Goal: Task Accomplishment & Management: Manage account settings

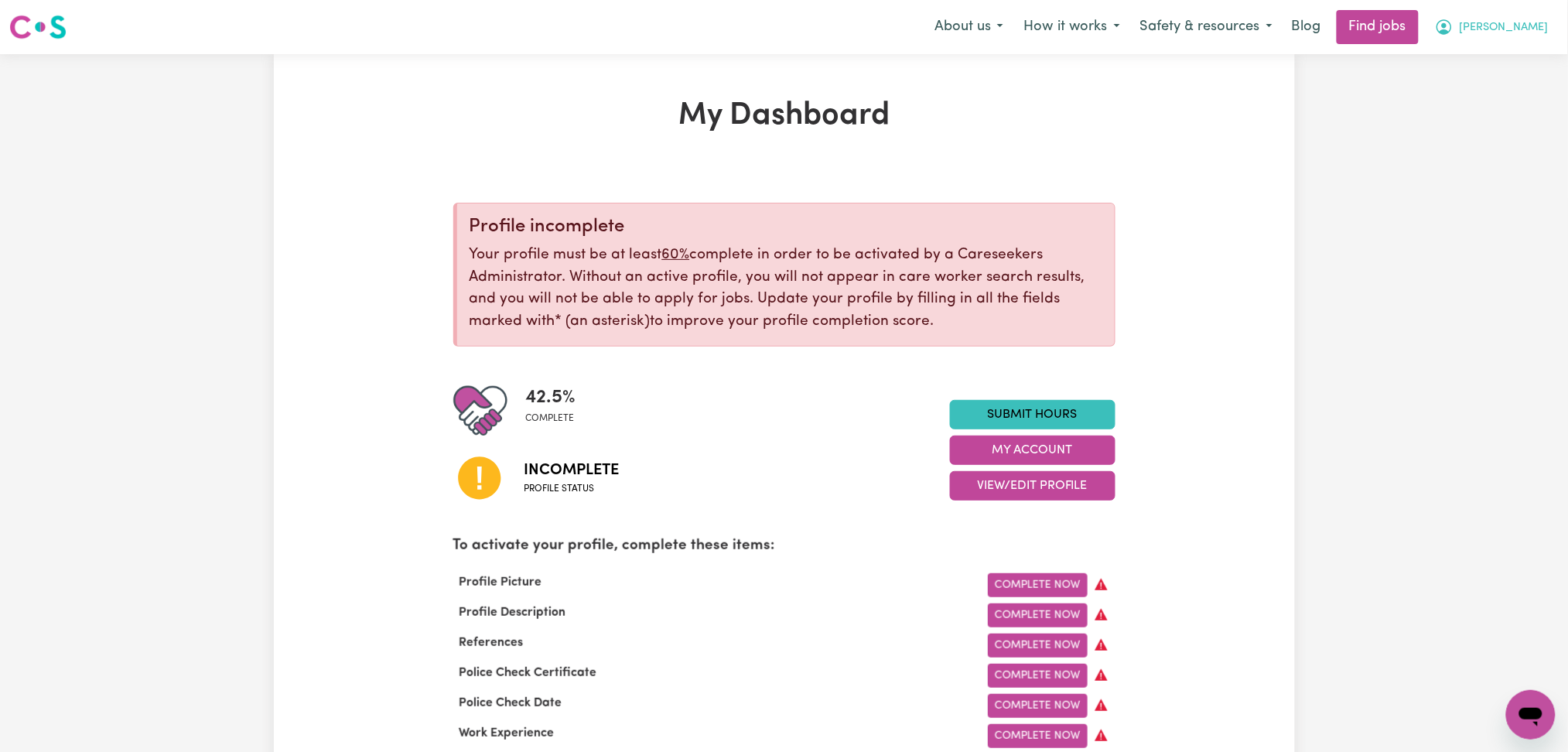
click at [1529, 29] on span "Danielle" at bounding box center [1504, 27] width 89 height 17
click at [1473, 118] on link "Logout" at bounding box center [1496, 118] width 122 height 29
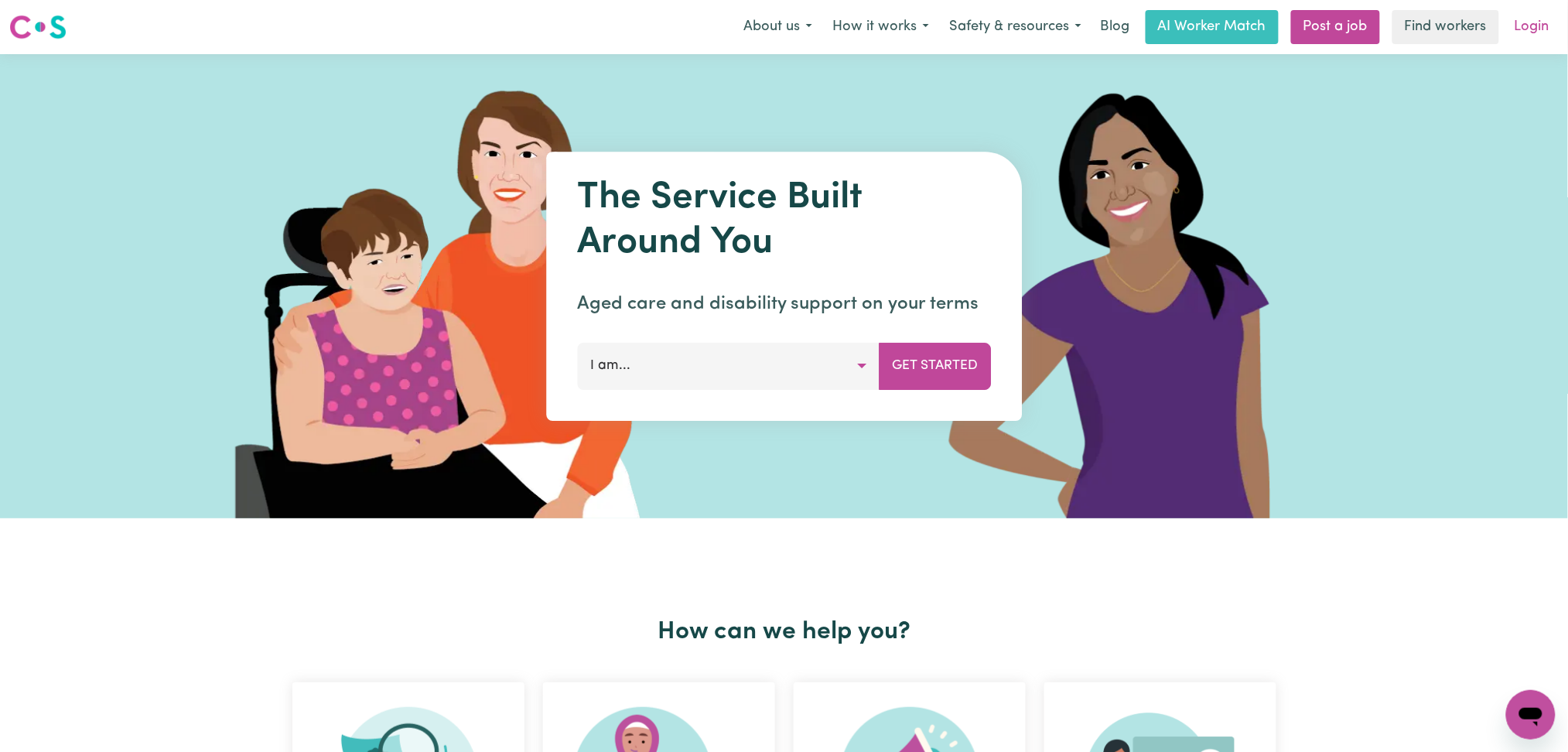
click at [1556, 23] on link "Login" at bounding box center [1532, 27] width 53 height 34
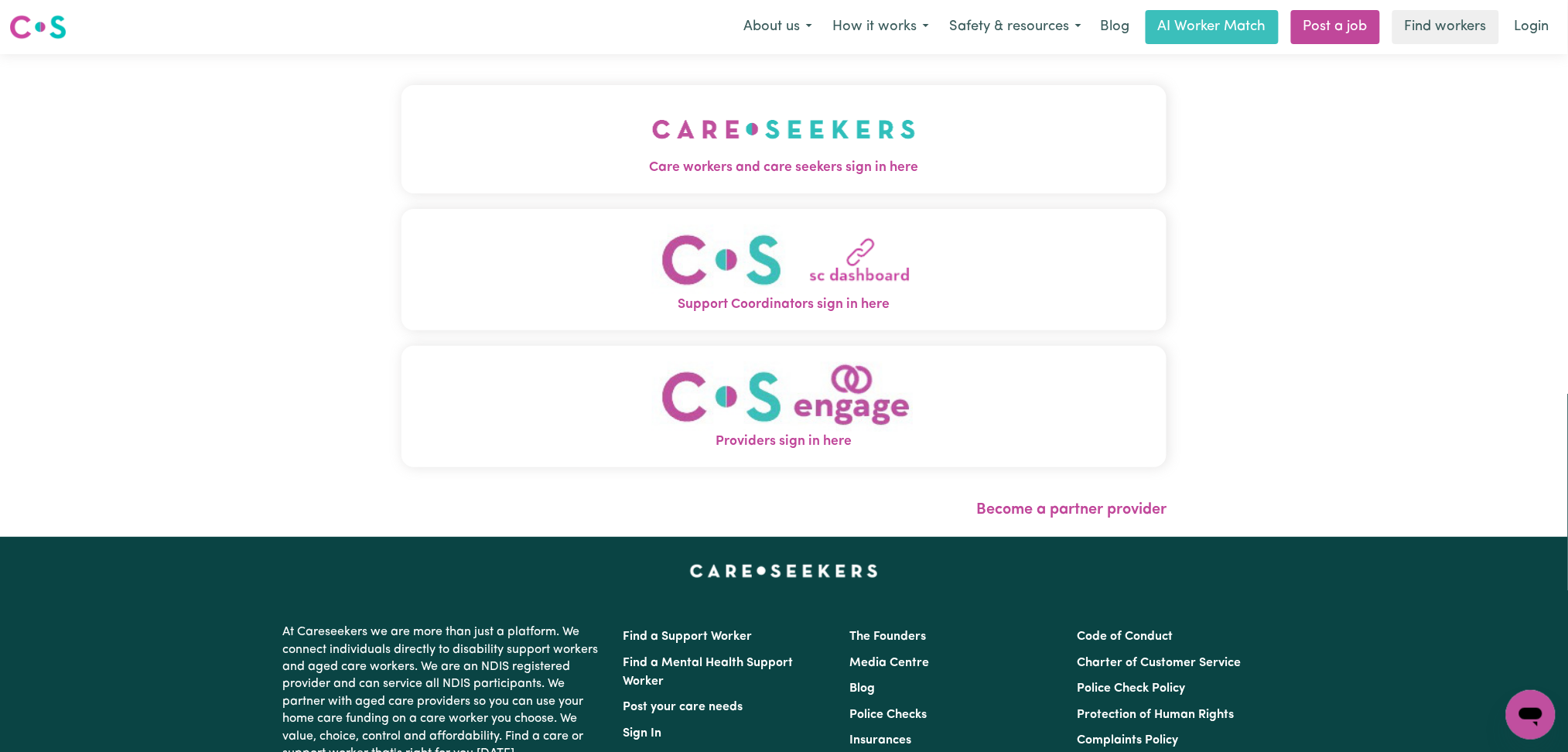
click at [1529, 30] on link "Login" at bounding box center [1532, 27] width 53 height 34
click at [843, 110] on img "Care workers and care seekers sign in here" at bounding box center [783, 129] width 263 height 57
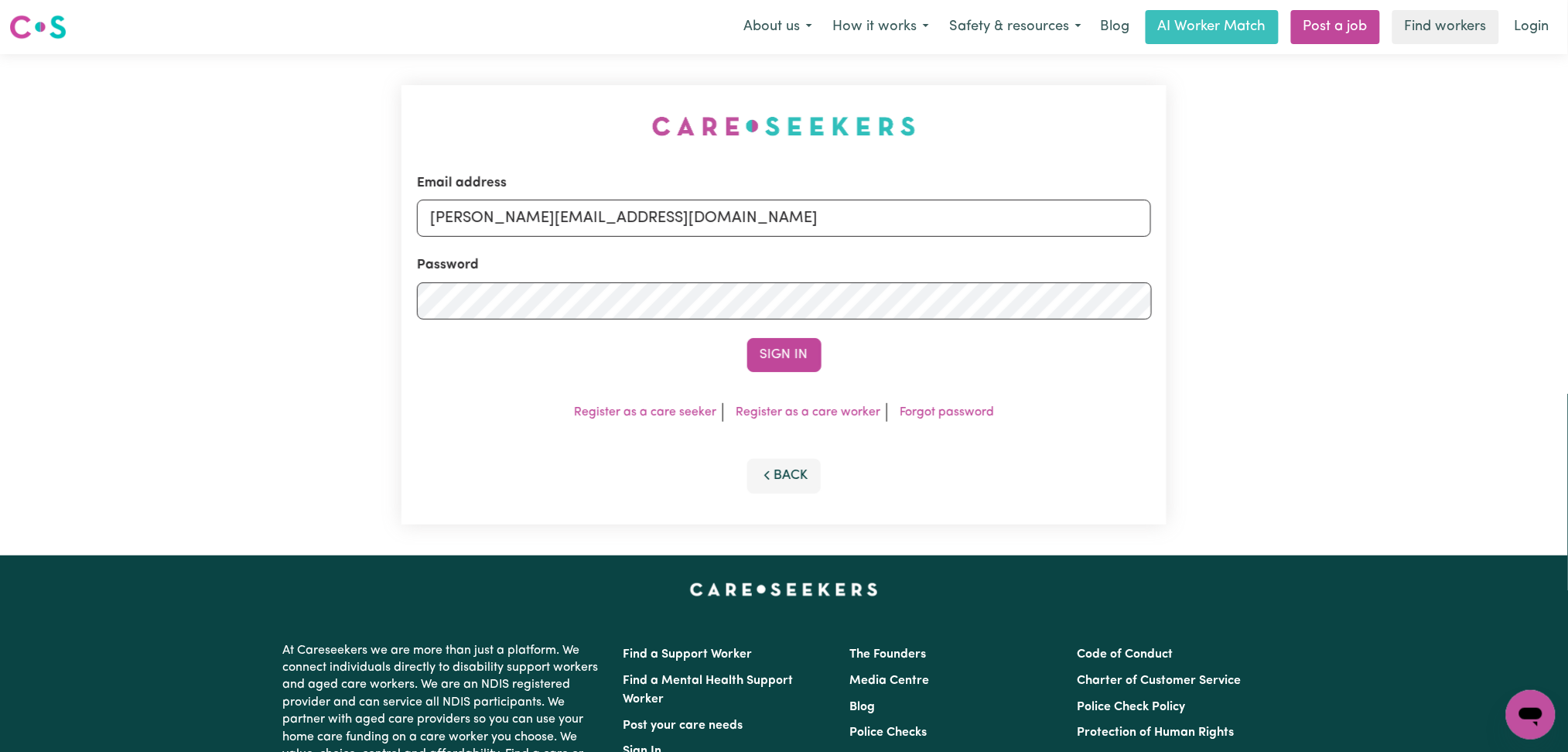
click at [684, 180] on div "Email address toni@careseekers.com.au" at bounding box center [784, 205] width 735 height 64
drag, startPoint x: 642, startPoint y: 218, endPoint x: 635, endPoint y: 234, distance: 17.5
click at [642, 218] on input "toni@careseekers.com.au" at bounding box center [784, 218] width 735 height 37
drag, startPoint x: 510, startPoint y: 207, endPoint x: 1002, endPoint y: 244, distance: 493.4
click at [1154, 187] on div "Email address Superuser~abigaelmibei518@gmail.com Password Sign In Register as …" at bounding box center [784, 305] width 765 height 439
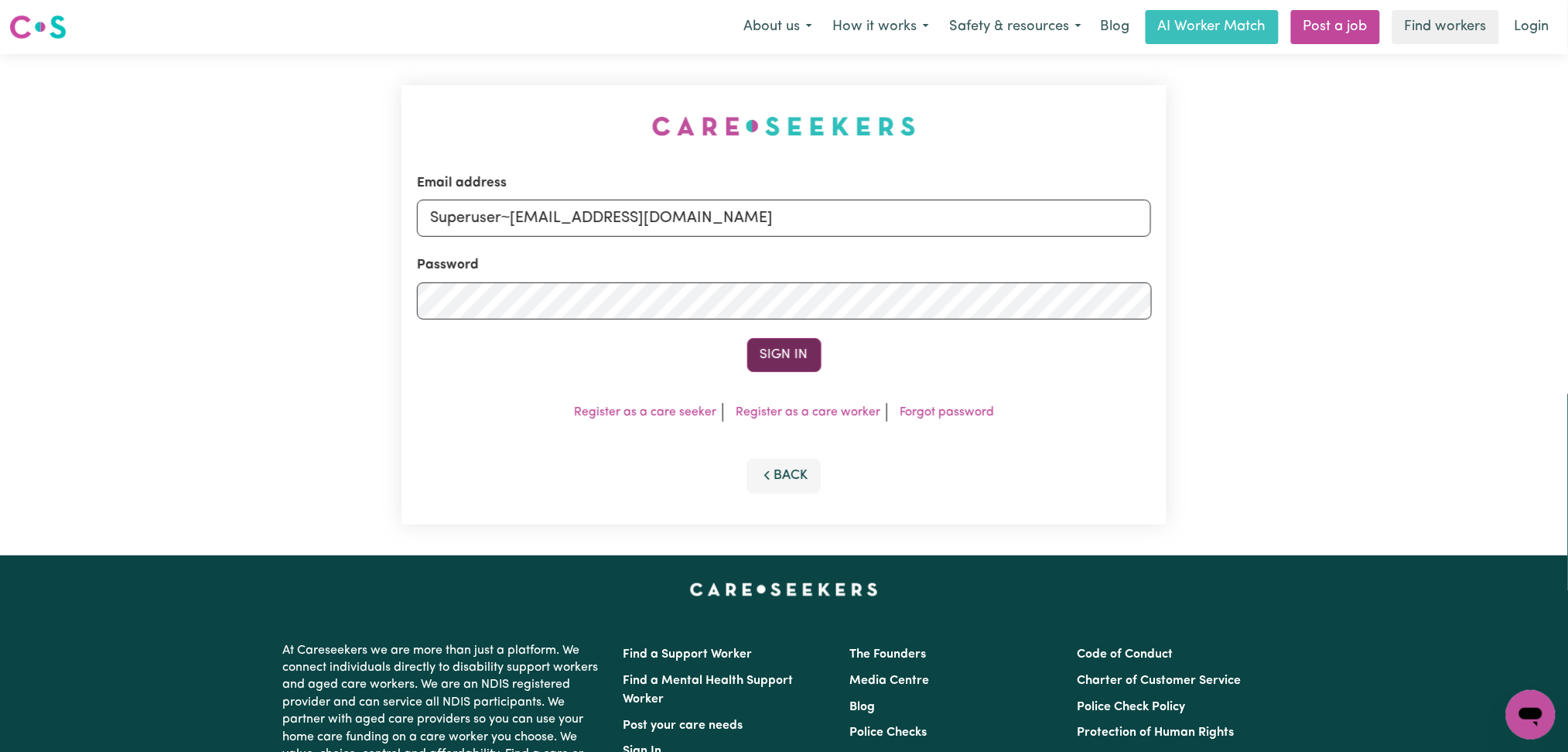
type input "Superuser~abigaelmibei518@gmail.com"
click at [793, 351] on button "Sign In" at bounding box center [784, 355] width 74 height 34
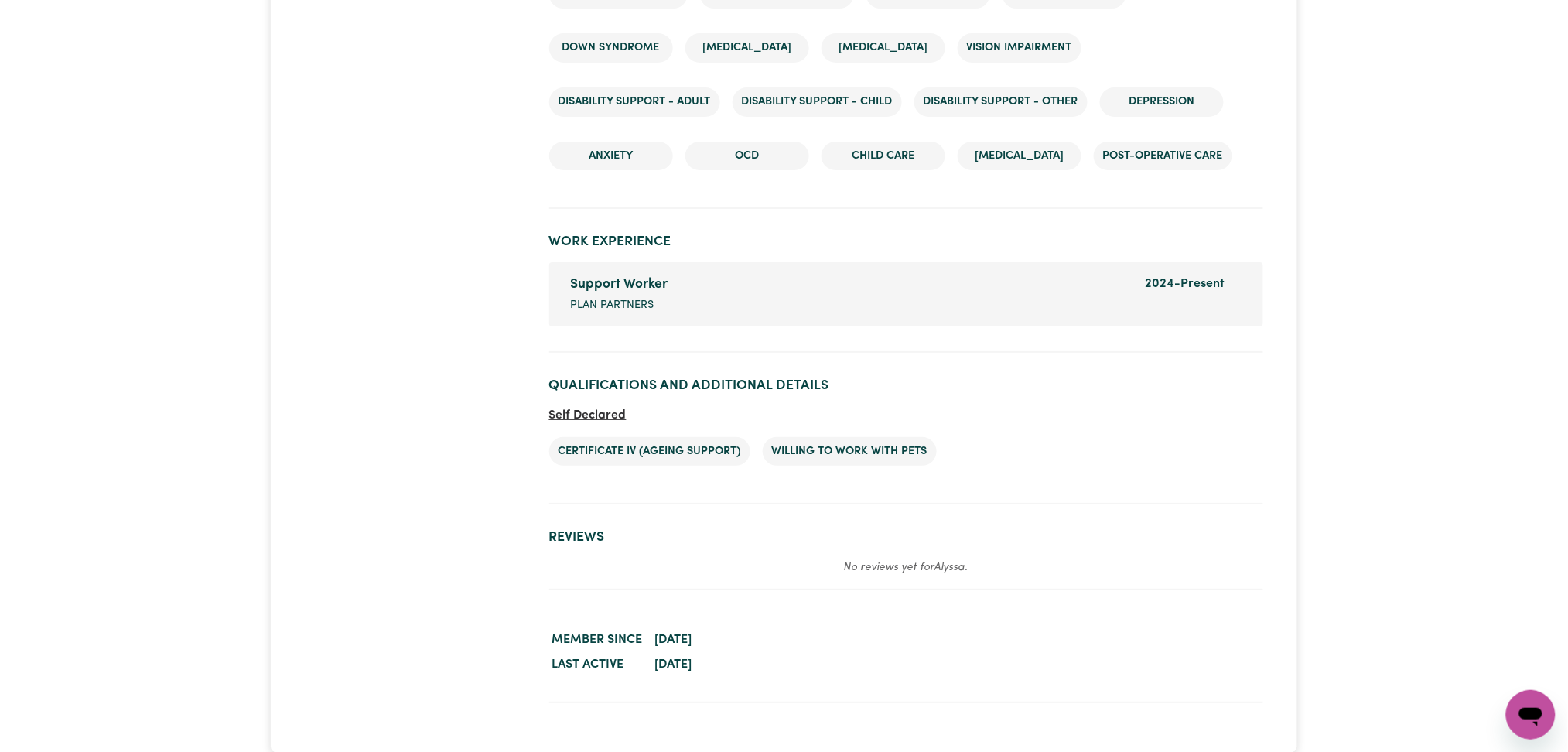
scroll to position [2004, 0]
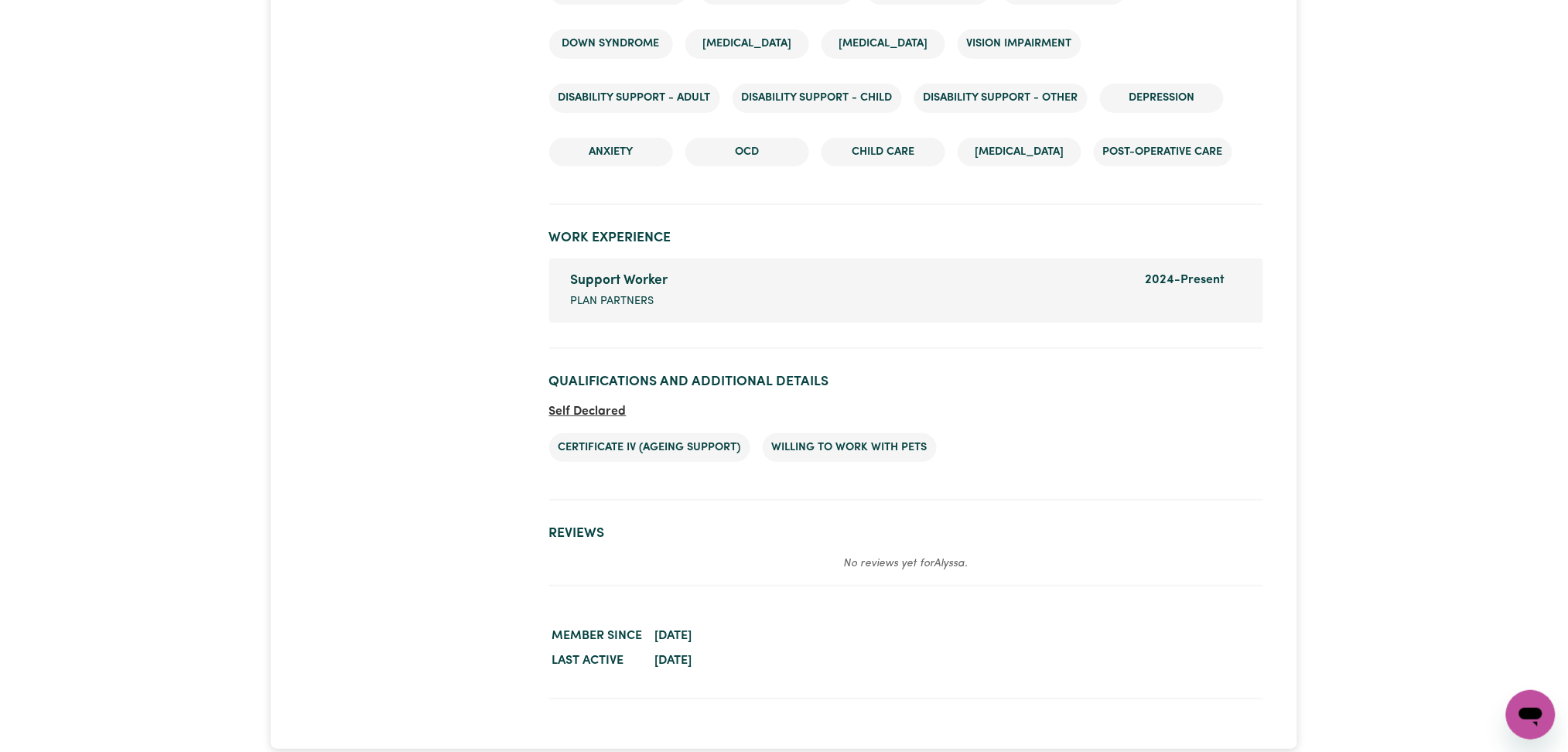
click at [1225, 464] on ul "Certificate IV (Ageing Support) Willing to work with pets" at bounding box center [906, 447] width 714 height 54
